Goal: Navigation & Orientation: Find specific page/section

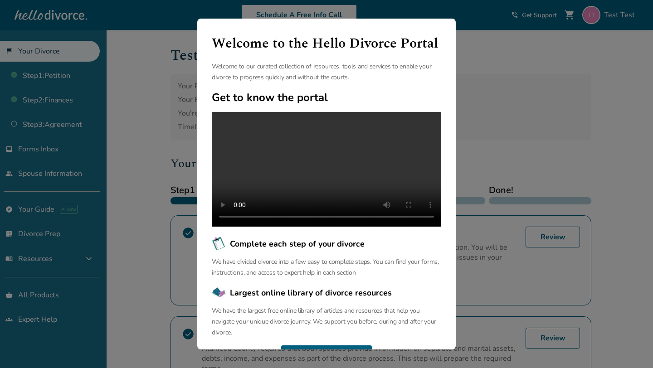
click at [126, 143] on div "Welcome to the Hello Divorce Portal Welcome to our curated collection of resour…" at bounding box center [326, 184] width 653 height 368
